Goal: Find specific page/section: Find specific page/section

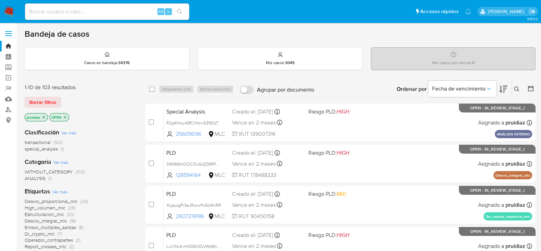
click at [507, 90] on icon at bounding box center [503, 89] width 8 height 8
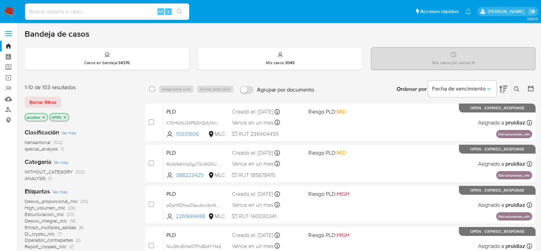
click at [507, 90] on icon at bounding box center [503, 89] width 8 height 8
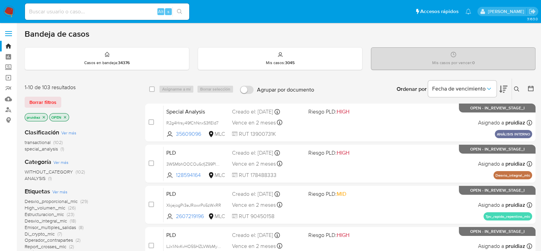
click at [507, 90] on icon at bounding box center [503, 89] width 8 height 8
